Goal: Transaction & Acquisition: Download file/media

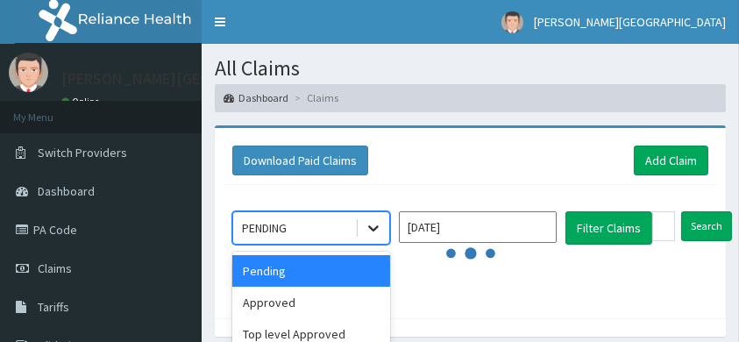
click at [375, 226] on icon at bounding box center [373, 228] width 11 height 6
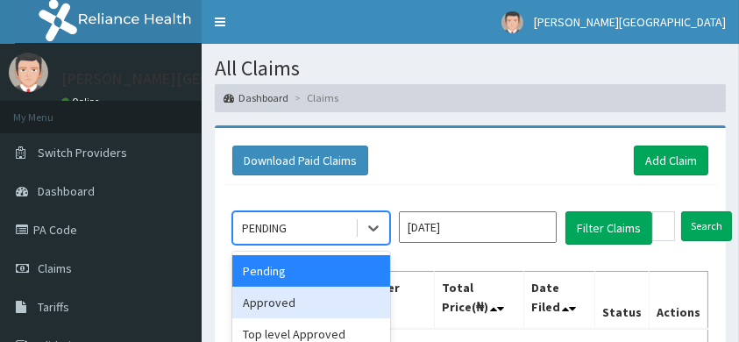
click at [351, 306] on div "Approved" at bounding box center [311, 303] width 158 height 32
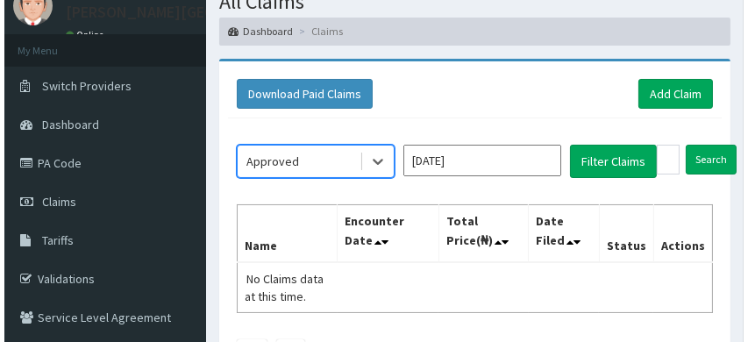
scroll to position [66, 0]
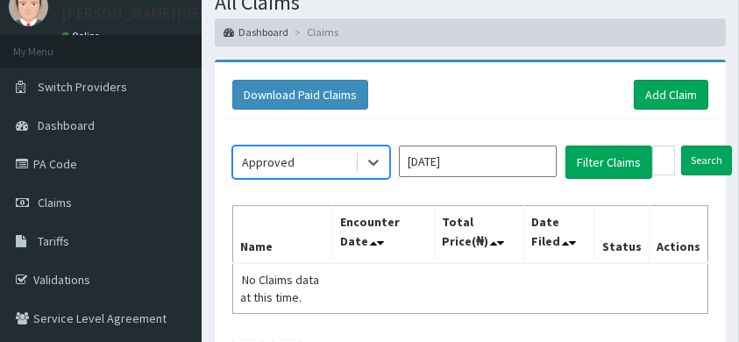
click at [429, 158] on input "[DATE]" at bounding box center [478, 162] width 158 height 32
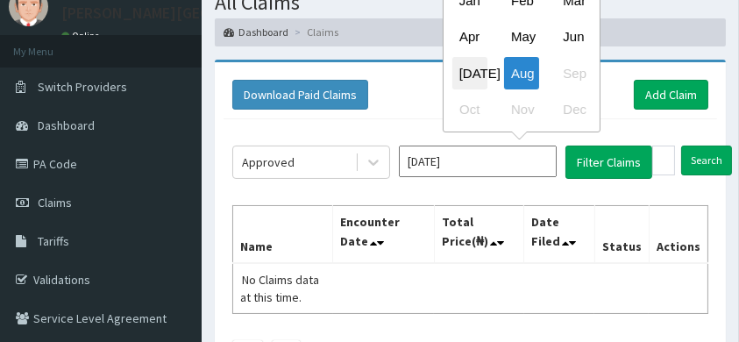
click at [467, 80] on div "[DATE]" at bounding box center [469, 72] width 35 height 32
type input "[DATE]"
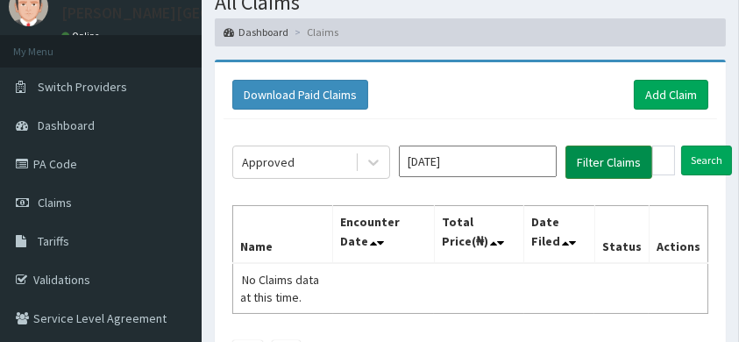
click at [596, 161] on button "Filter Claims" at bounding box center [608, 162] width 87 height 33
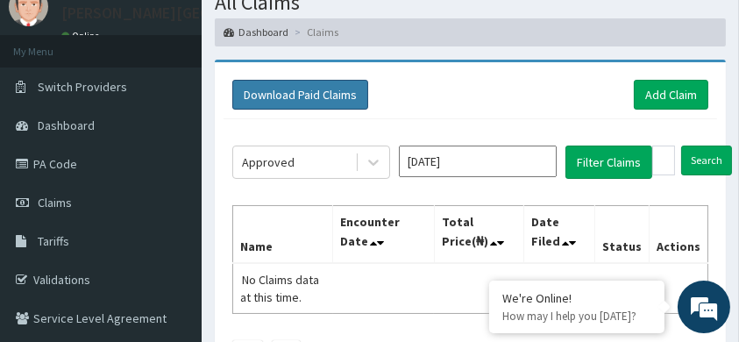
click at [323, 96] on button "Download Paid Claims" at bounding box center [300, 95] width 136 height 30
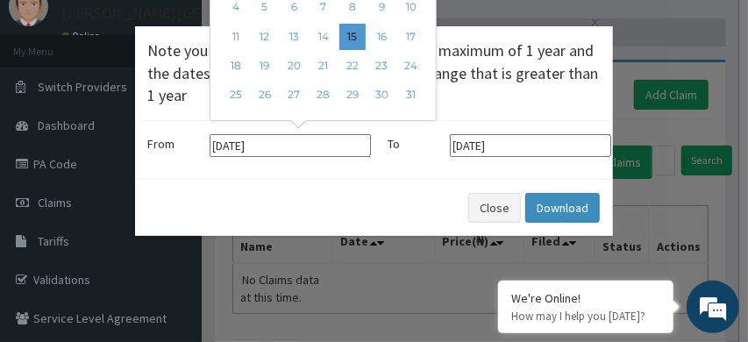
click at [218, 143] on input "[DATE]" at bounding box center [290, 145] width 161 height 23
click at [235, 144] on input "[DATE]" at bounding box center [290, 145] width 161 height 23
click at [225, 145] on input "[DATE]" at bounding box center [290, 145] width 161 height 23
click at [237, 146] on input "[DATE]" at bounding box center [290, 145] width 161 height 23
type input "[DATE]"
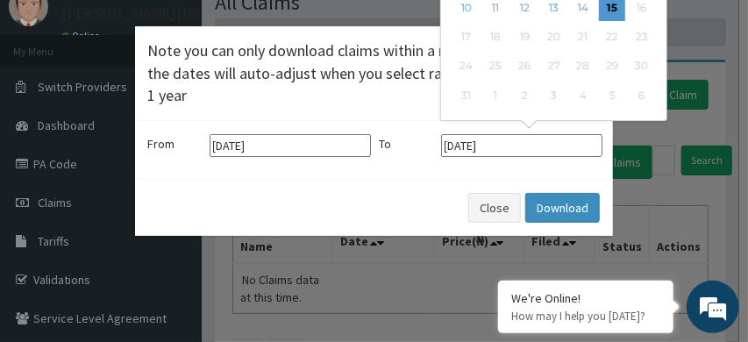
click at [453, 146] on input "[DATE]" at bounding box center [521, 145] width 161 height 23
click at [468, 147] on input "[DATE]" at bounding box center [521, 145] width 161 height 23
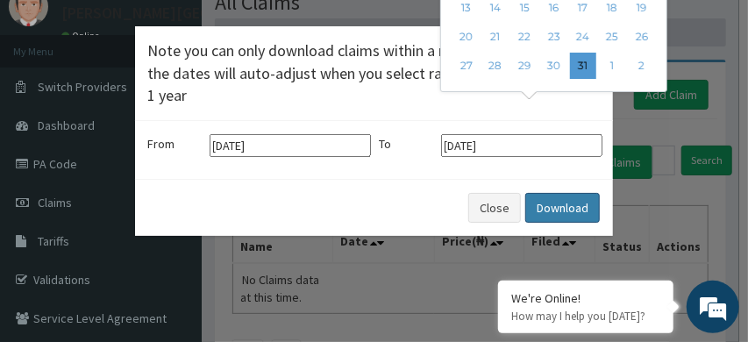
type input "[DATE]"
click at [565, 206] on button "Download" at bounding box center [562, 208] width 75 height 30
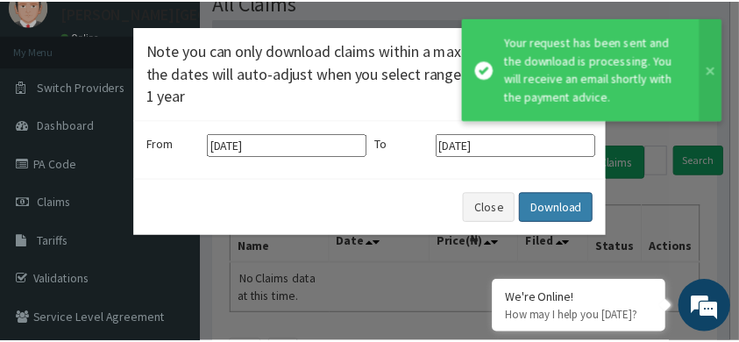
scroll to position [0, 0]
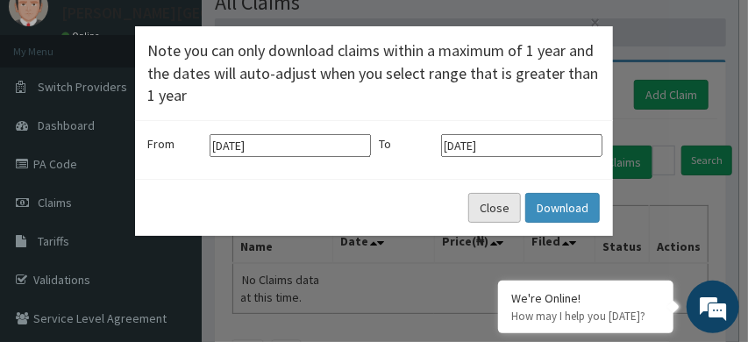
click at [497, 207] on button "Close" at bounding box center [494, 208] width 53 height 30
